Goal: Navigation & Orientation: Find specific page/section

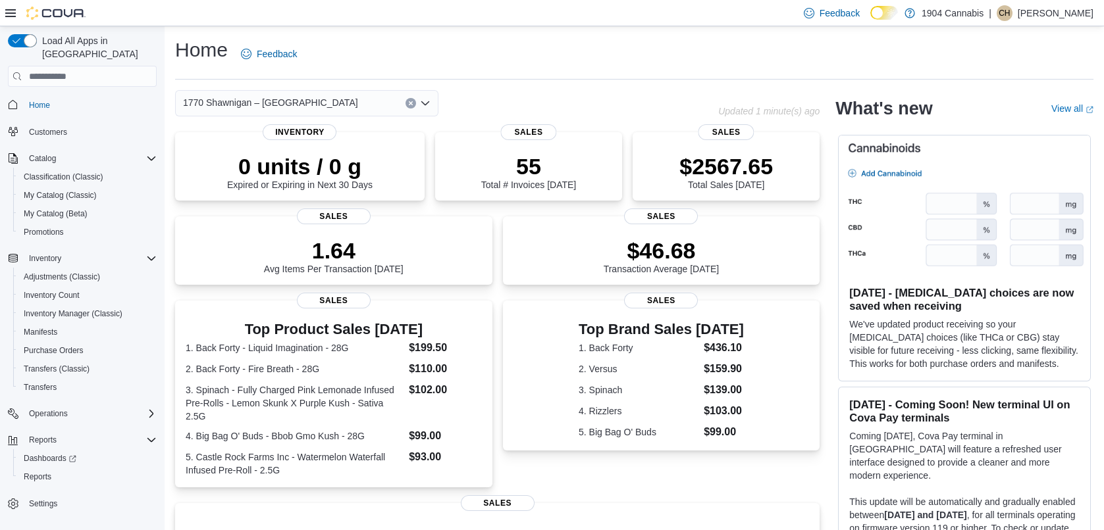
click at [228, 106] on span "1770 Shawnigan – [GEOGRAPHIC_DATA]" at bounding box center [270, 103] width 175 height 16
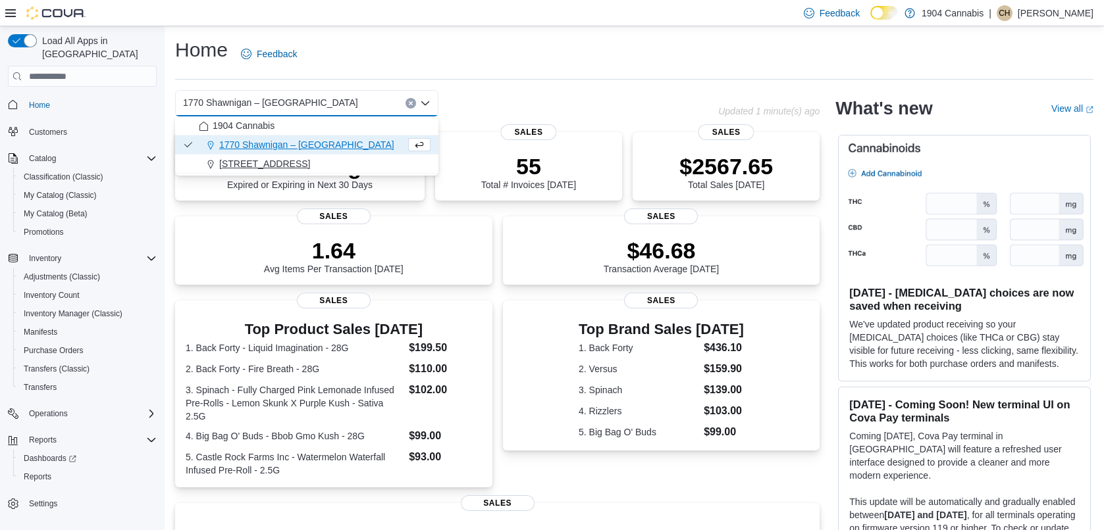
click at [245, 166] on span "720 First Ave" at bounding box center [264, 163] width 91 height 13
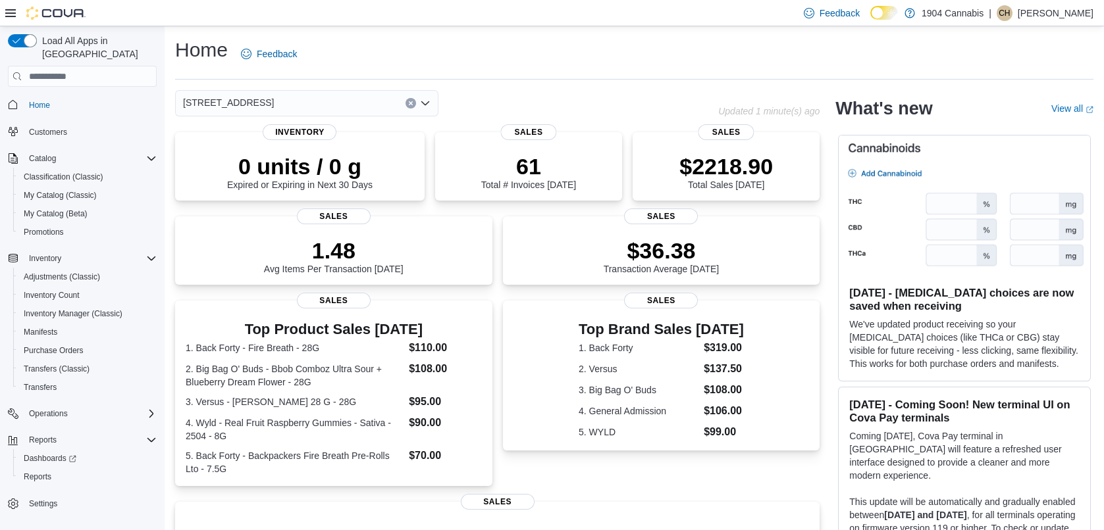
click at [243, 96] on div "720 First Ave" at bounding box center [306, 103] width 263 height 26
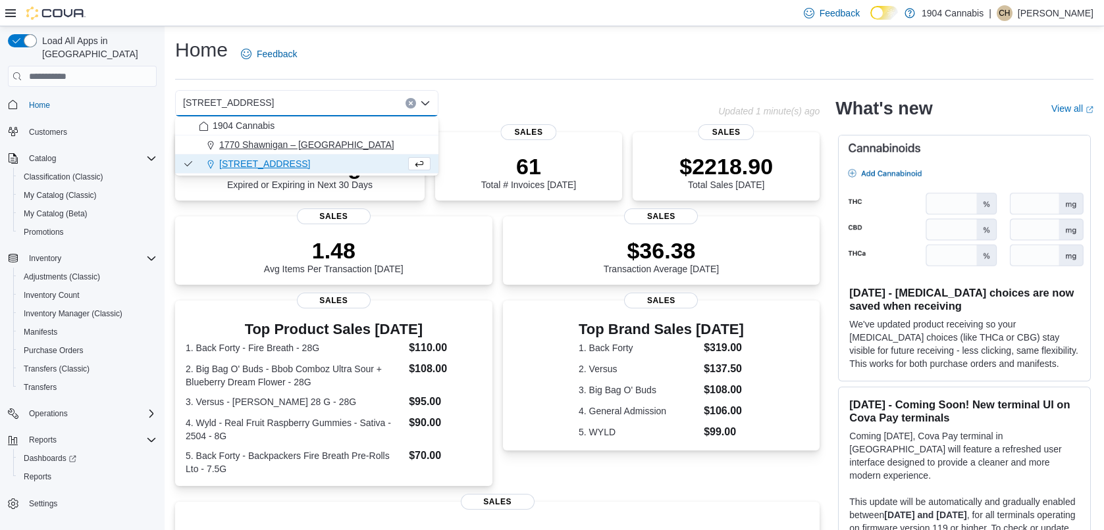
click at [238, 141] on span "1770 Shawnigan – [GEOGRAPHIC_DATA]" at bounding box center [306, 144] width 175 height 13
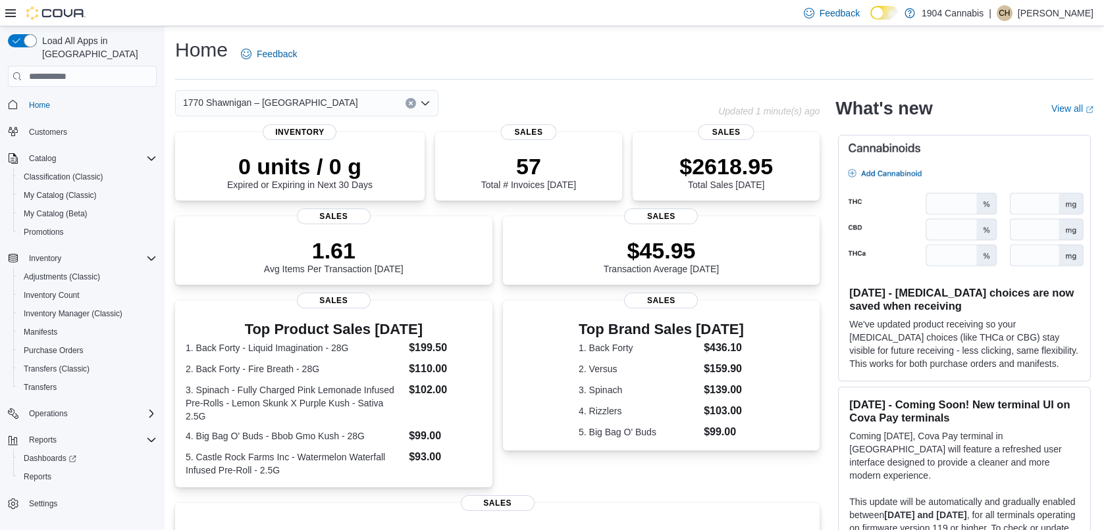
click at [396, 43] on div "Home Feedback" at bounding box center [634, 54] width 918 height 34
click at [452, 47] on div "Home Feedback" at bounding box center [634, 54] width 918 height 34
click at [253, 99] on span "1770 Shawnigan – [GEOGRAPHIC_DATA]" at bounding box center [270, 103] width 175 height 16
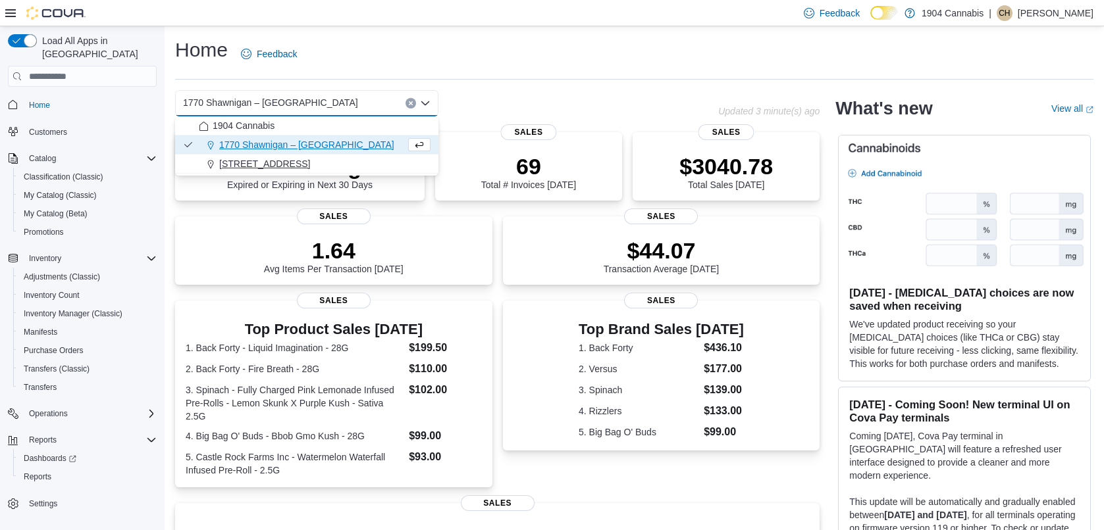
click at [247, 160] on span "720 First Ave" at bounding box center [264, 163] width 91 height 13
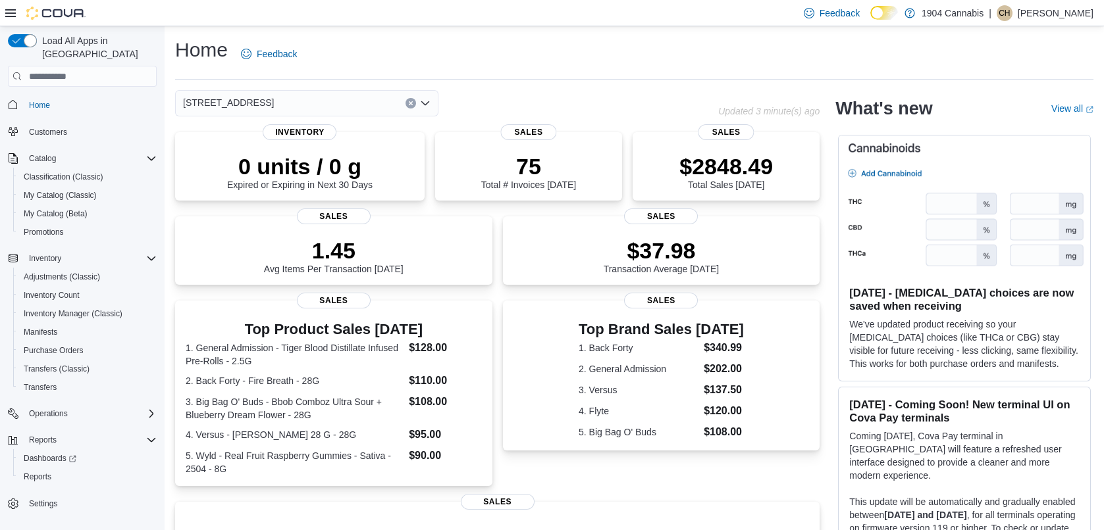
click at [272, 100] on div "720 First Ave" at bounding box center [306, 103] width 263 height 26
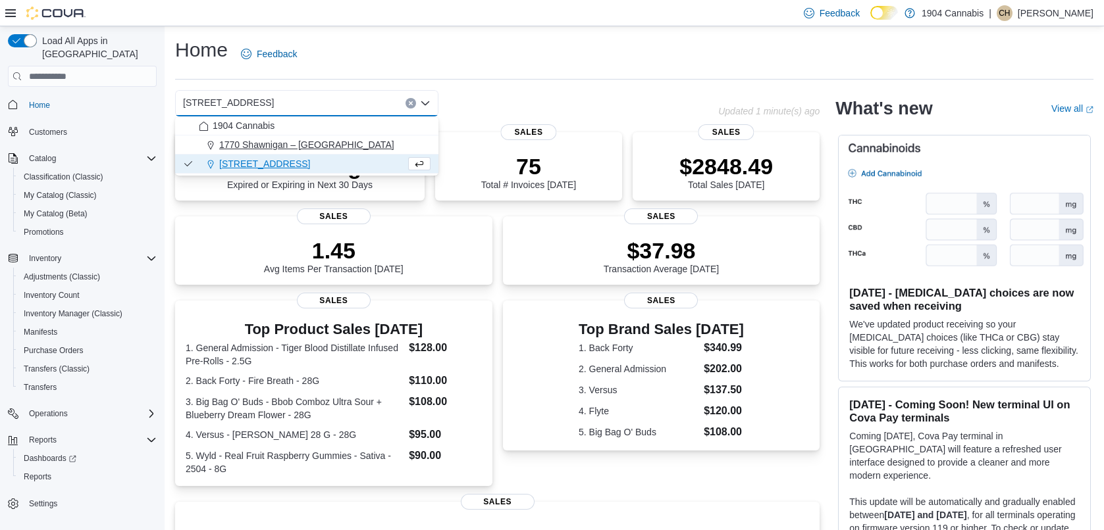
click at [268, 140] on span "1770 Shawnigan – [GEOGRAPHIC_DATA]" at bounding box center [306, 144] width 175 height 13
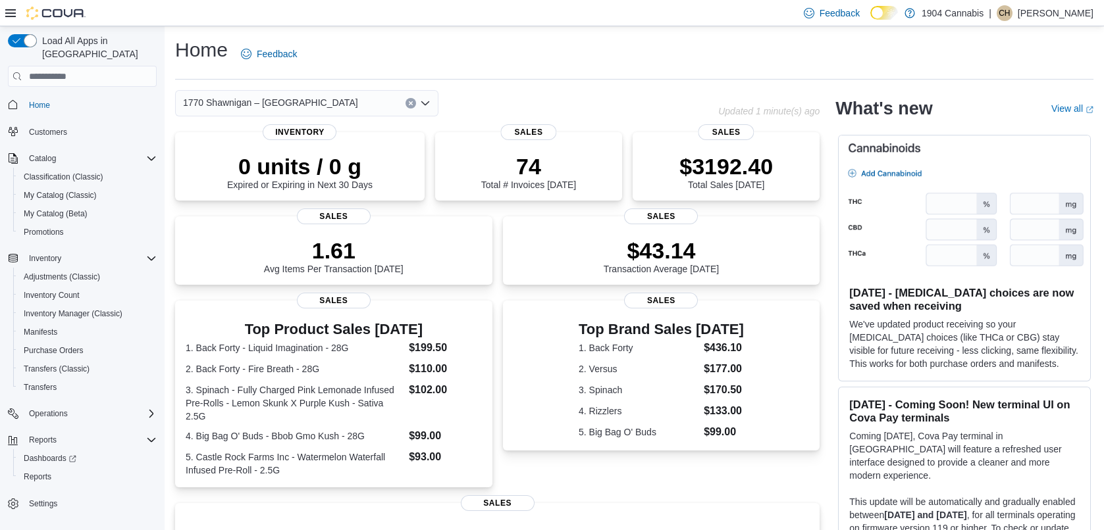
click at [454, 41] on div "Home Feedback" at bounding box center [634, 54] width 918 height 34
click at [235, 97] on span "1770 Shawnigan – [GEOGRAPHIC_DATA]" at bounding box center [270, 103] width 175 height 16
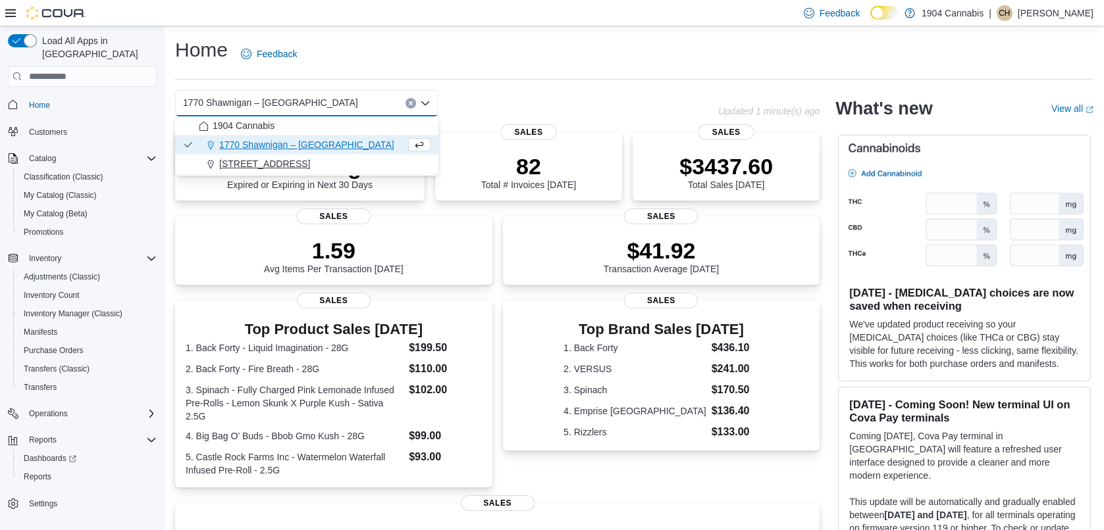
click at [248, 168] on span "720 First Ave" at bounding box center [264, 163] width 91 height 13
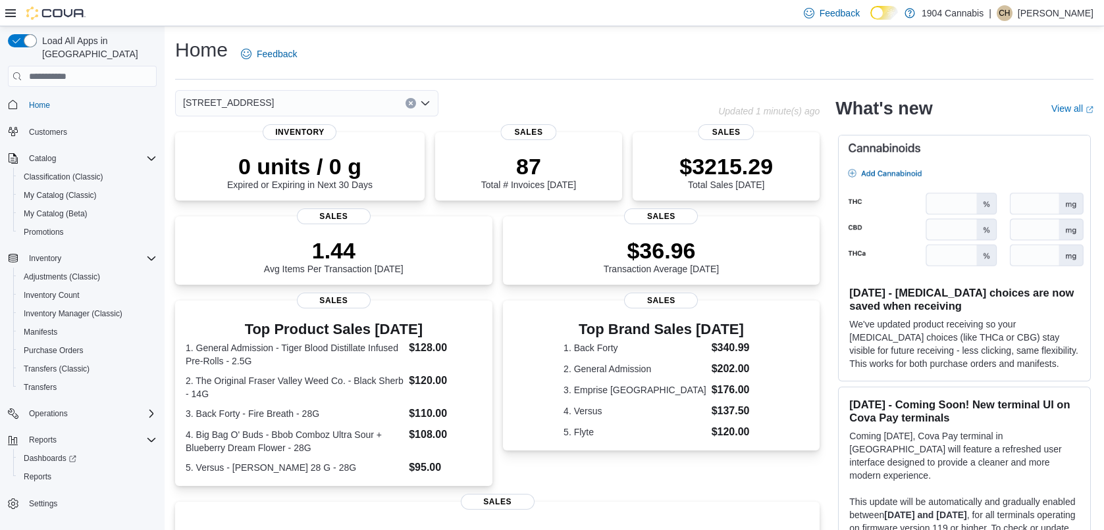
click at [236, 91] on div "720 First Ave" at bounding box center [306, 103] width 263 height 26
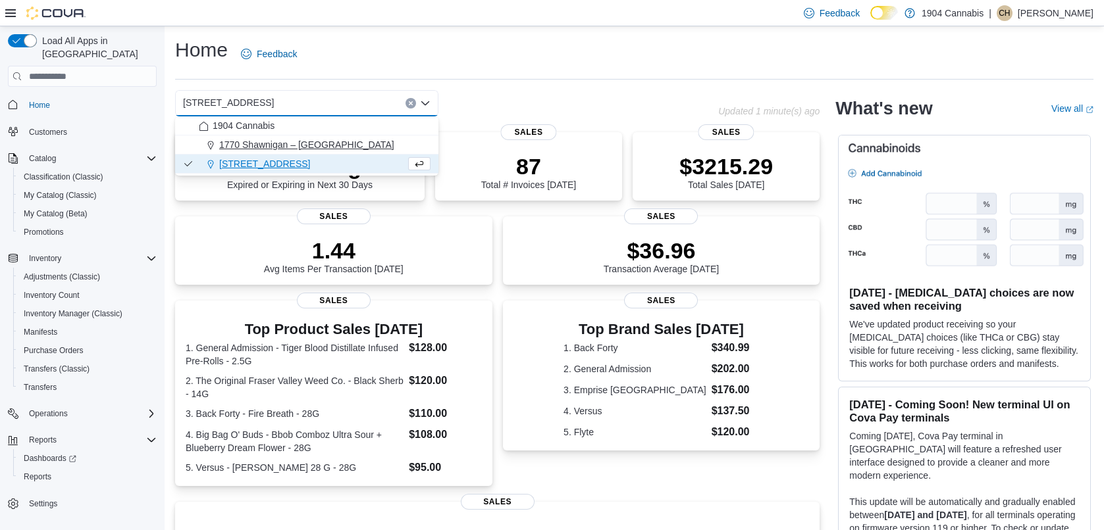
click at [235, 145] on span "1770 Shawnigan – Mill Bay Road" at bounding box center [306, 144] width 175 height 13
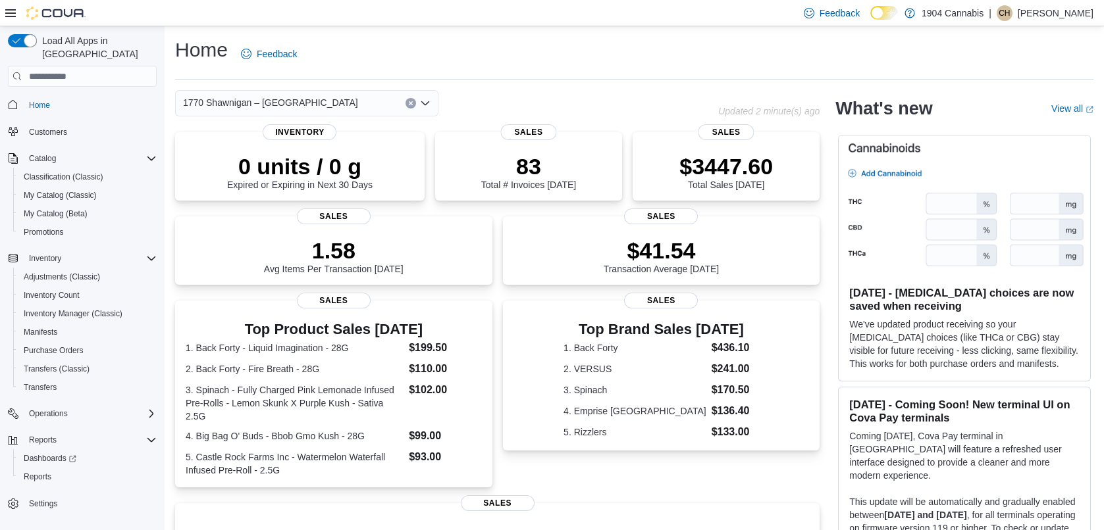
click at [461, 60] on div "Home Feedback" at bounding box center [634, 54] width 918 height 34
click at [475, 53] on div "Home Feedback" at bounding box center [634, 54] width 918 height 34
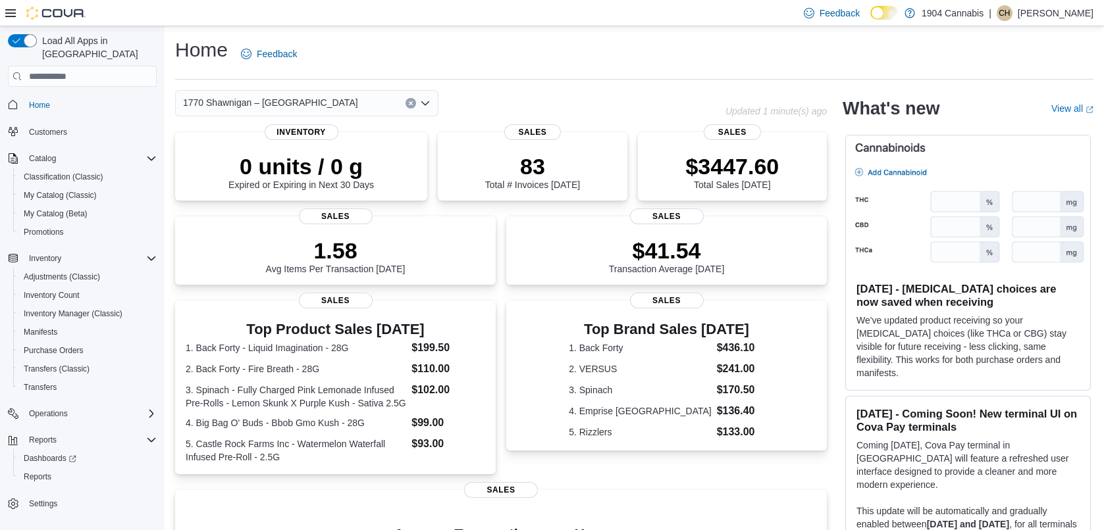
drag, startPoint x: 484, startPoint y: 56, endPoint x: 473, endPoint y: 51, distance: 11.8
click at [484, 55] on div "Home Feedback" at bounding box center [634, 54] width 918 height 34
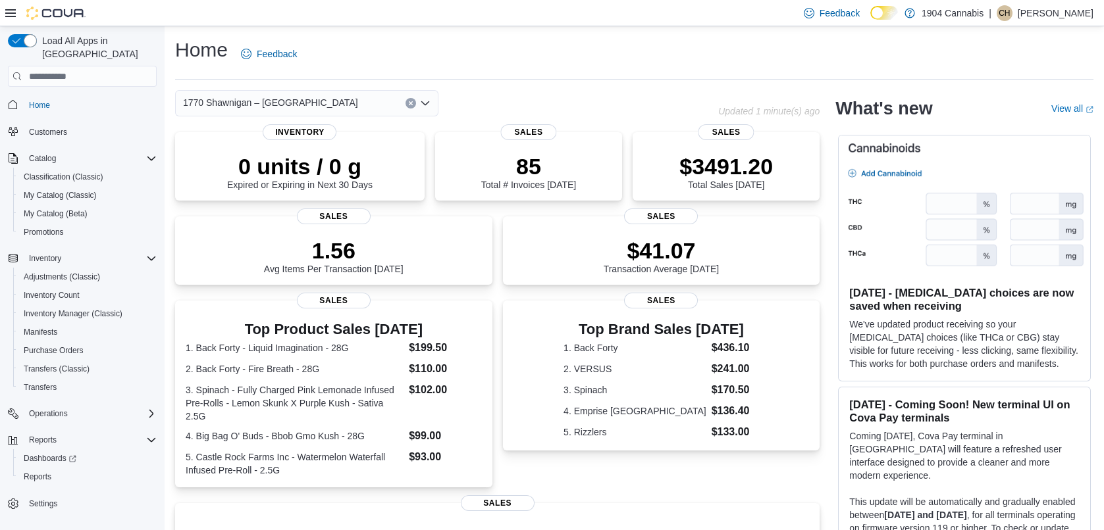
click at [473, 51] on div "Home Feedback" at bounding box center [634, 54] width 918 height 34
click at [485, 47] on div "Home Feedback" at bounding box center [634, 54] width 918 height 34
click at [261, 103] on span "1770 Shawnigan – [GEOGRAPHIC_DATA]" at bounding box center [270, 103] width 175 height 16
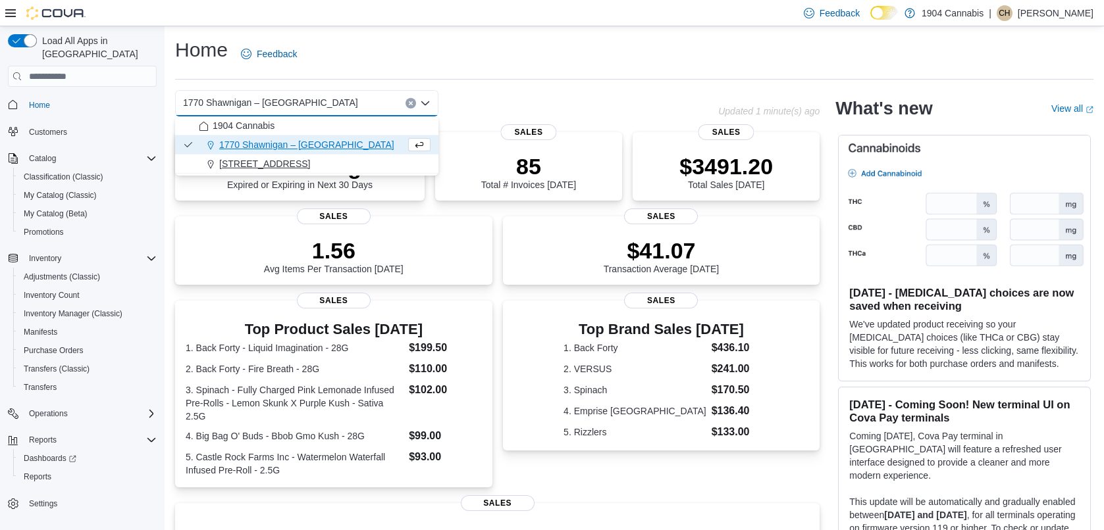
click at [252, 164] on span "[STREET_ADDRESS]" at bounding box center [264, 163] width 91 height 13
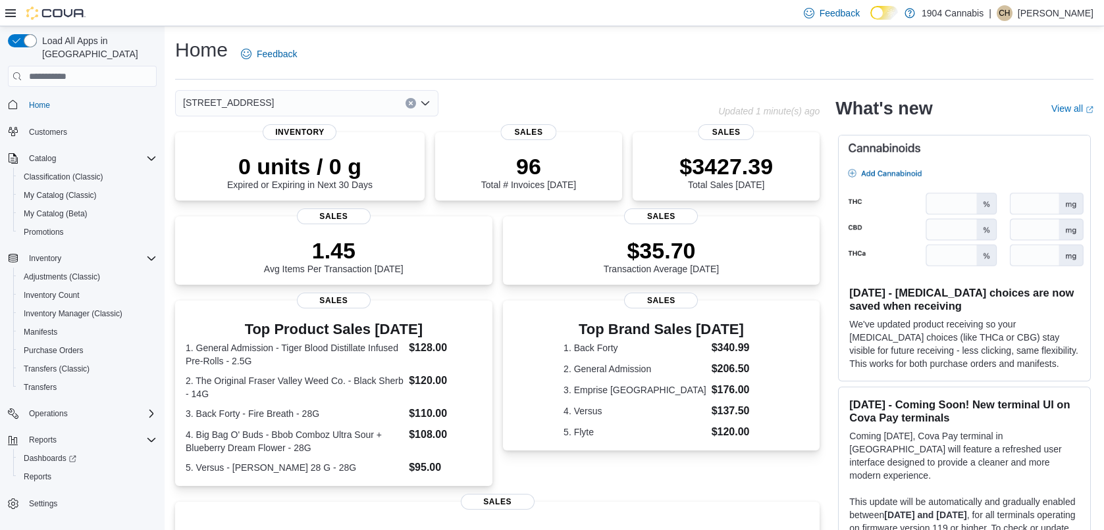
click at [251, 97] on div "720 First Ave Combo box. Selected. 720 First Ave. Press Backspace to delete 720…" at bounding box center [306, 103] width 263 height 26
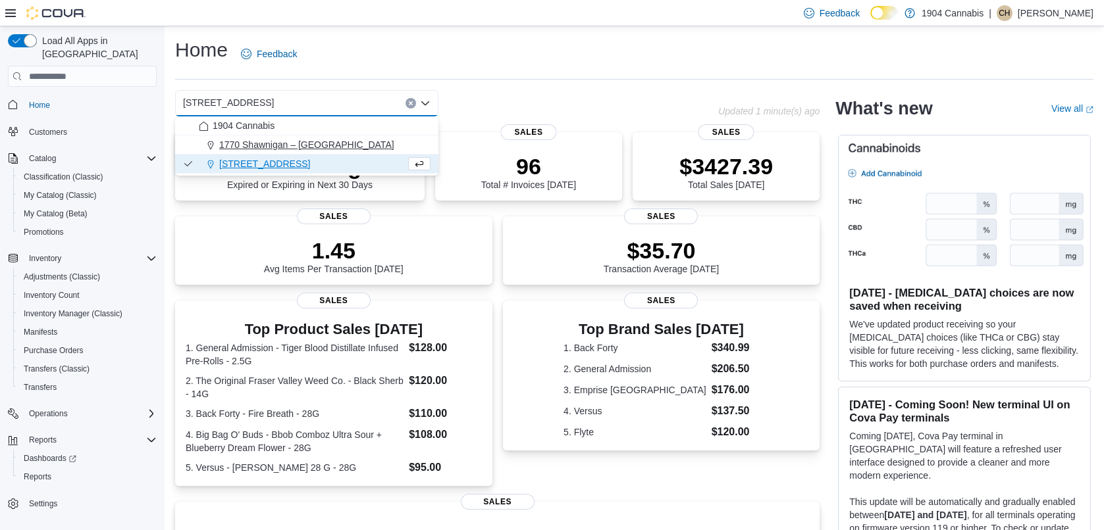
click at [242, 145] on span "1770 Shawnigan – [GEOGRAPHIC_DATA]" at bounding box center [306, 144] width 175 height 13
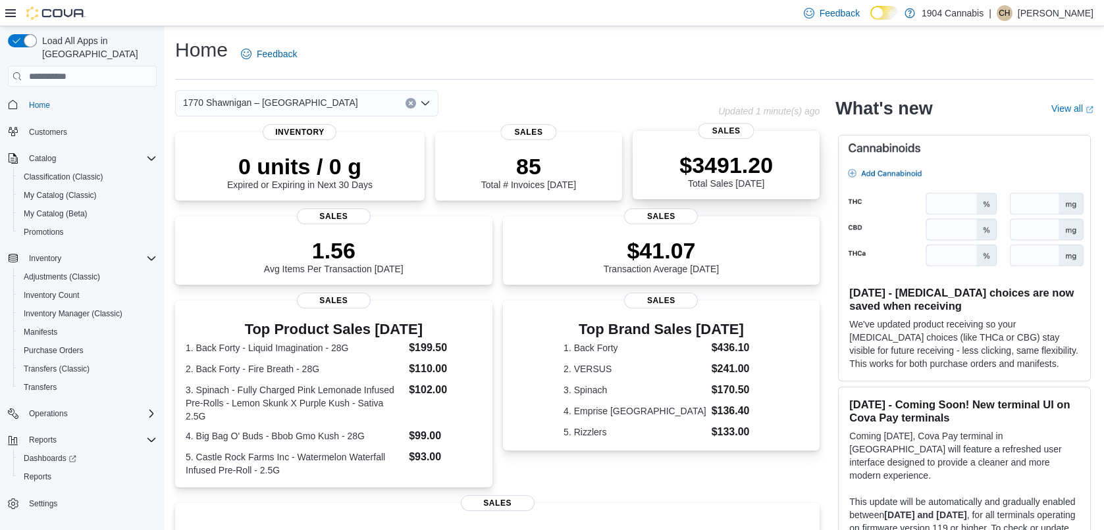
click at [707, 160] on p "$3491.20" at bounding box center [725, 165] width 93 height 26
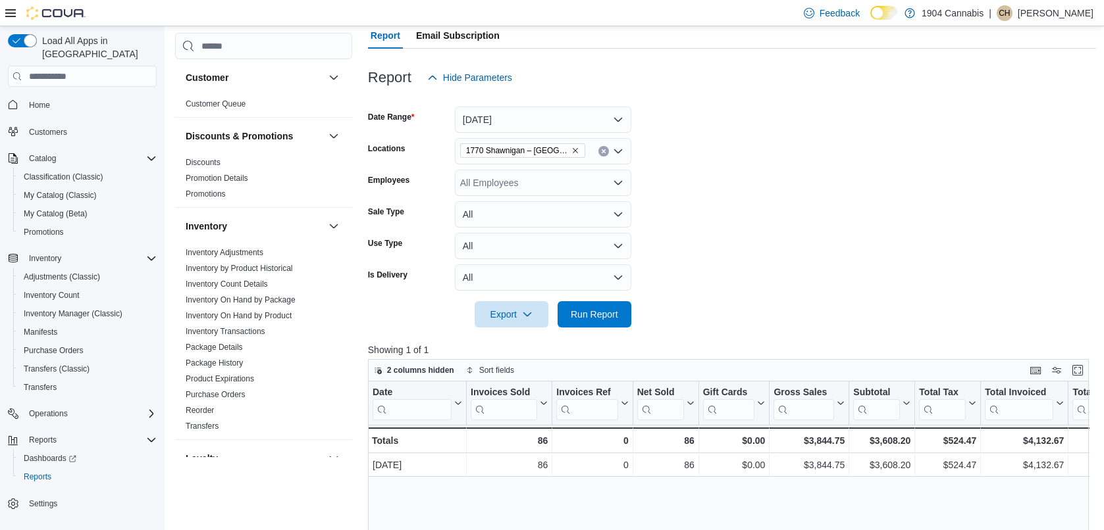
scroll to position [132, 0]
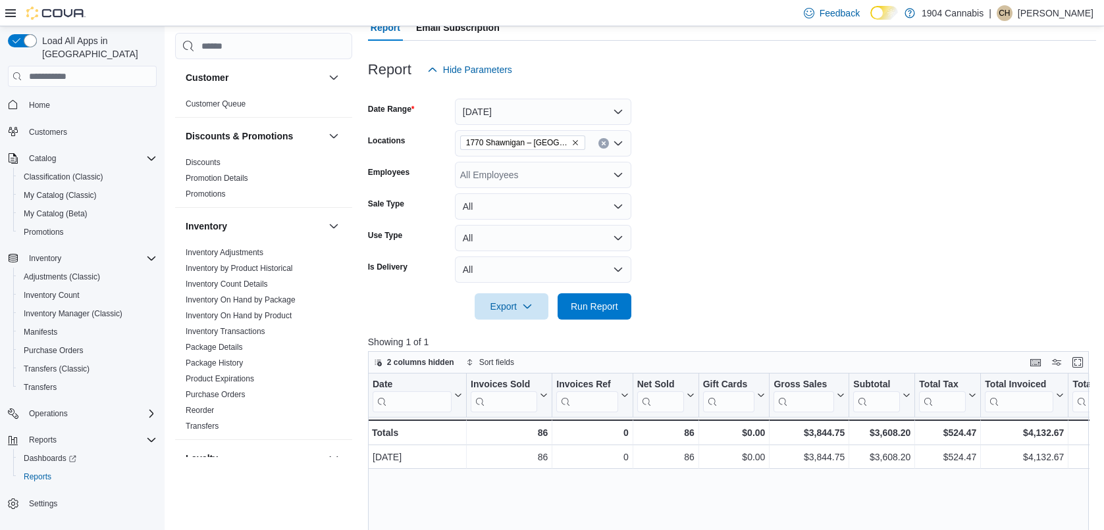
click at [66, 96] on span "Home" at bounding box center [90, 104] width 133 height 16
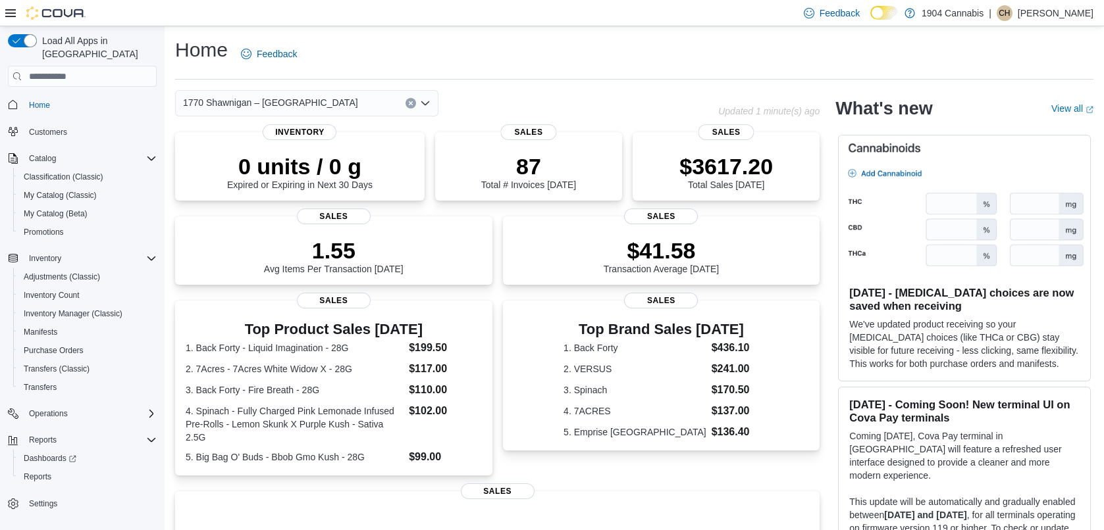
click at [559, 39] on div "Home Feedback" at bounding box center [634, 54] width 918 height 34
click at [1060, 13] on p "Courtnay Huculak" at bounding box center [1055, 13] width 76 height 16
click at [1023, 128] on span "Sign Out" at bounding box center [1008, 126] width 36 height 13
